Goal: Information Seeking & Learning: Learn about a topic

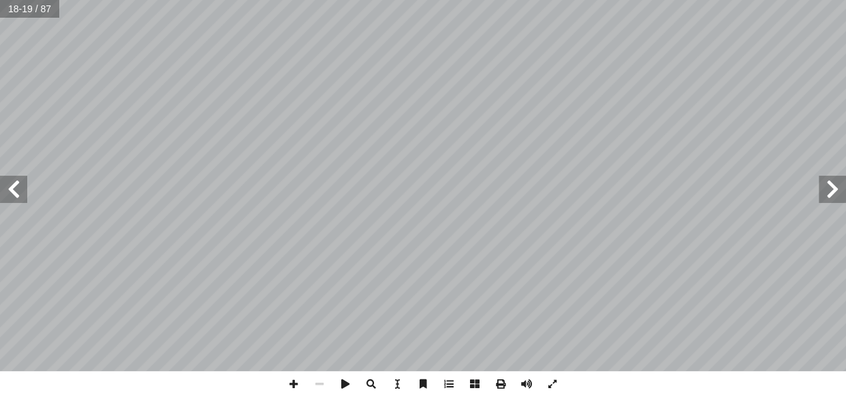
click at [11, 198] on span at bounding box center [13, 189] width 27 height 27
click at [663, 185] on span at bounding box center [832, 189] width 27 height 27
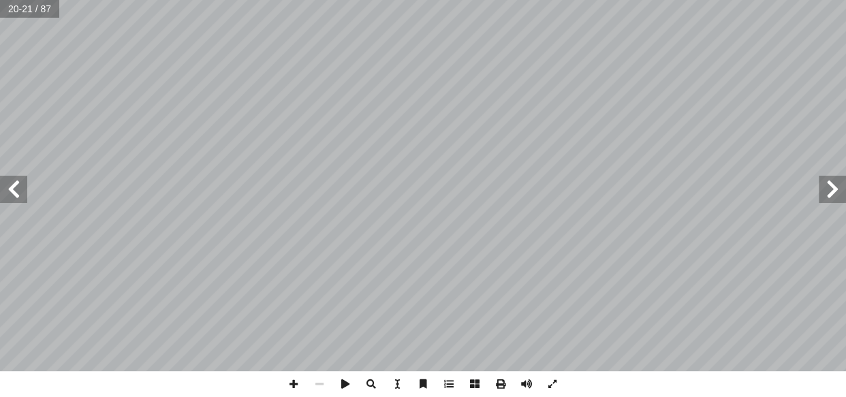
click at [663, 185] on span at bounding box center [832, 189] width 27 height 27
click at [835, 189] on span at bounding box center [832, 189] width 27 height 27
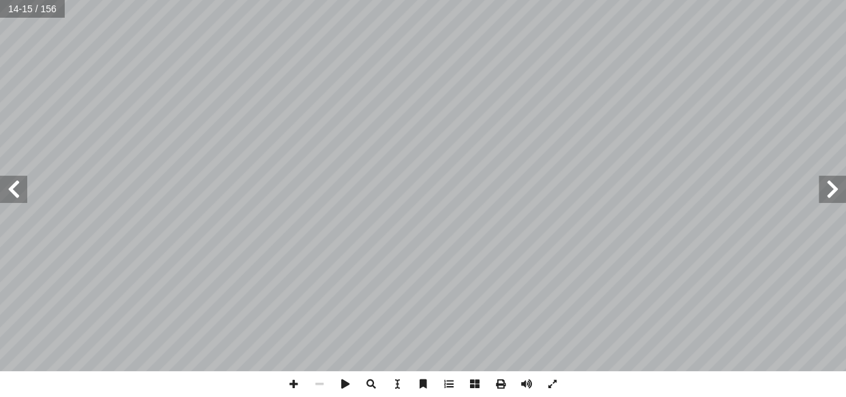
click at [835, 189] on span at bounding box center [832, 189] width 27 height 27
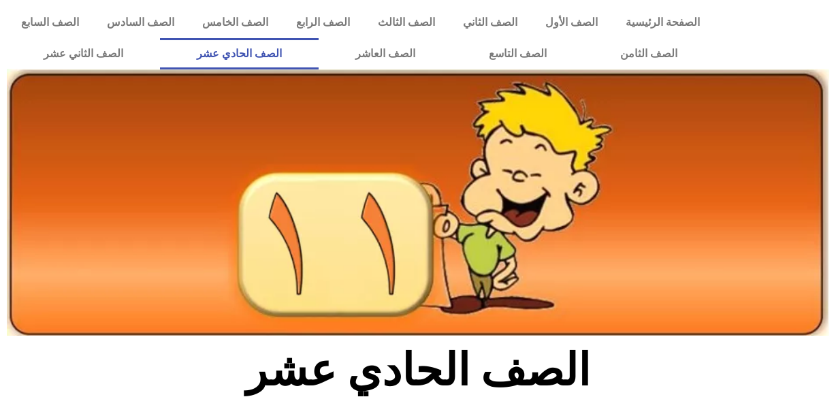
scroll to position [559, 0]
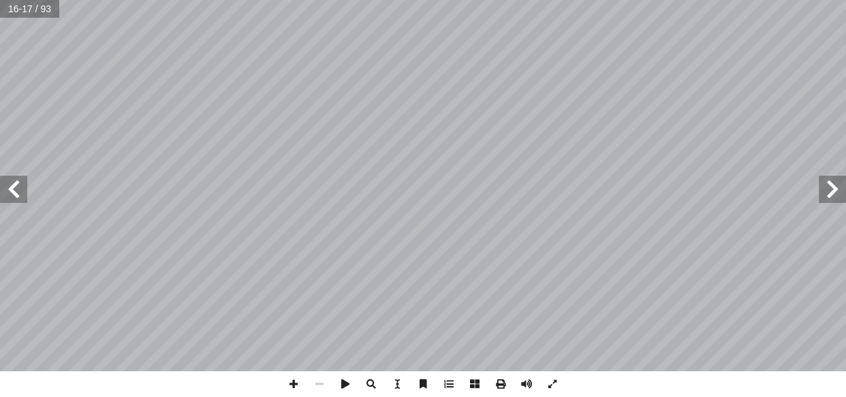
click at [7, 192] on span at bounding box center [13, 189] width 27 height 27
click at [845, 184] on span at bounding box center [832, 189] width 27 height 27
click at [830, 198] on span at bounding box center [832, 189] width 27 height 27
click at [8, 176] on span at bounding box center [13, 189] width 27 height 27
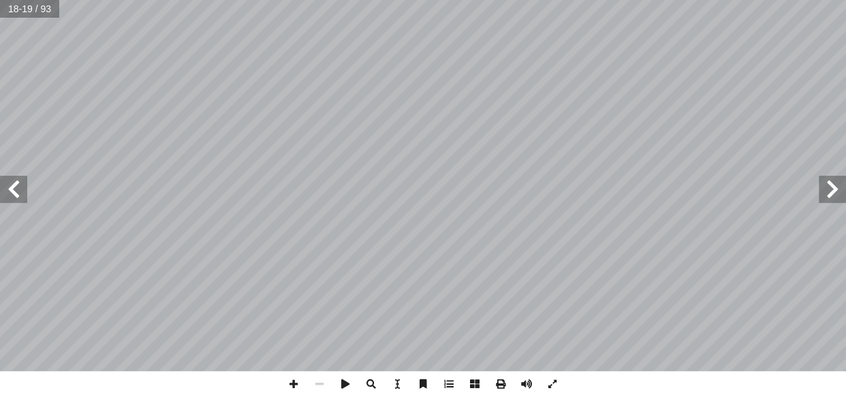
click at [8, 176] on span at bounding box center [13, 189] width 27 height 27
click at [832, 185] on span at bounding box center [832, 189] width 27 height 27
